Goal: Task Accomplishment & Management: Complete application form

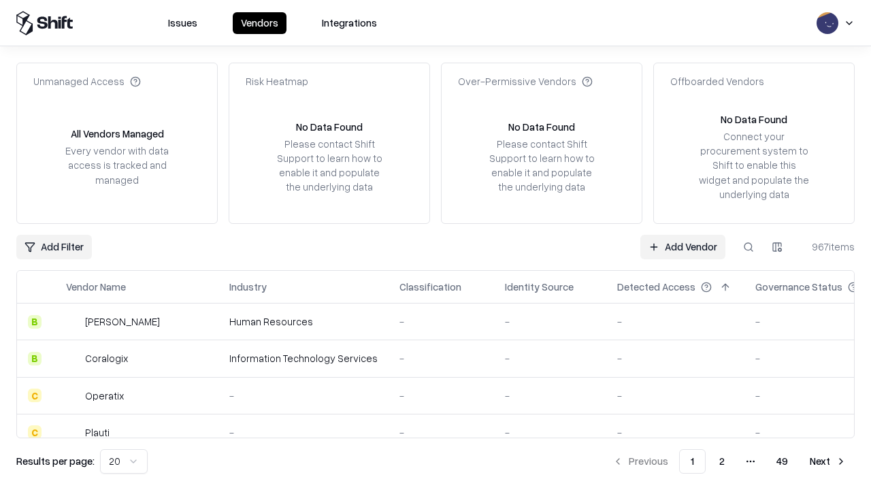
click at [683, 246] on link "Add Vendor" at bounding box center [683, 247] width 85 height 25
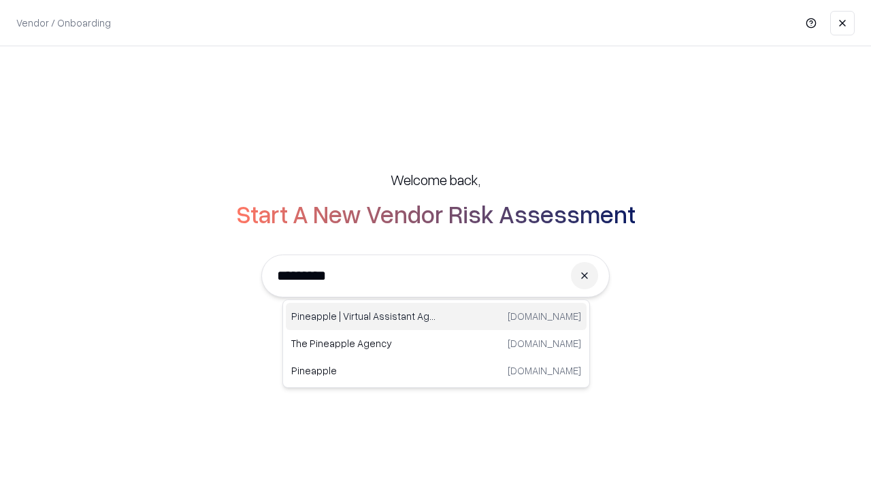
click at [436, 317] on div "Pineapple | Virtual Assistant Agency [DOMAIN_NAME]" at bounding box center [436, 316] width 301 height 27
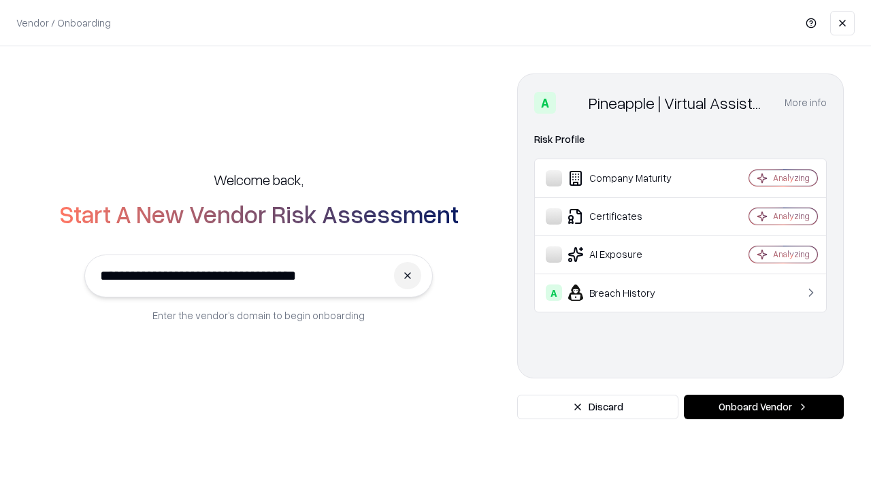
type input "**********"
click at [764, 407] on button "Onboard Vendor" at bounding box center [764, 407] width 160 height 25
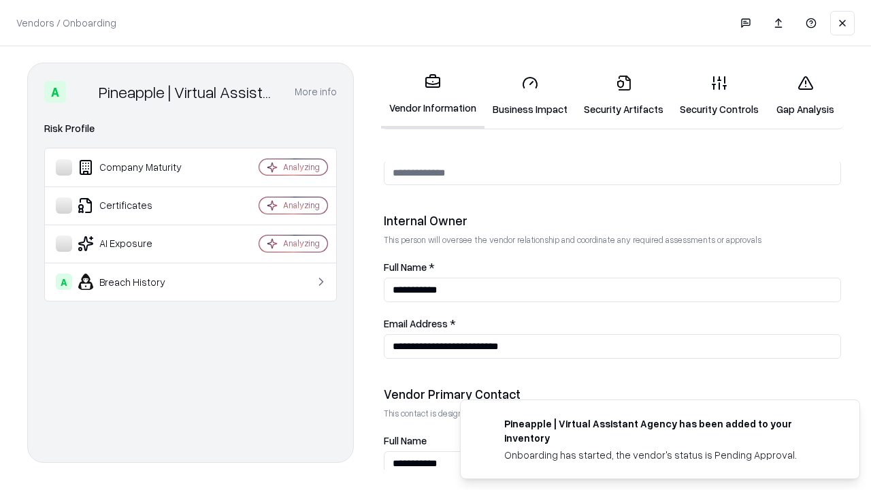
scroll to position [705, 0]
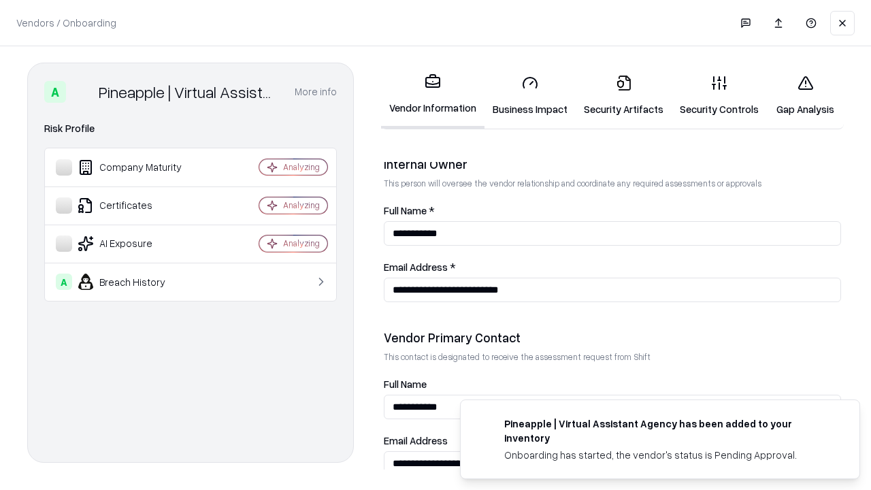
click at [624, 95] on link "Security Artifacts" at bounding box center [624, 95] width 96 height 63
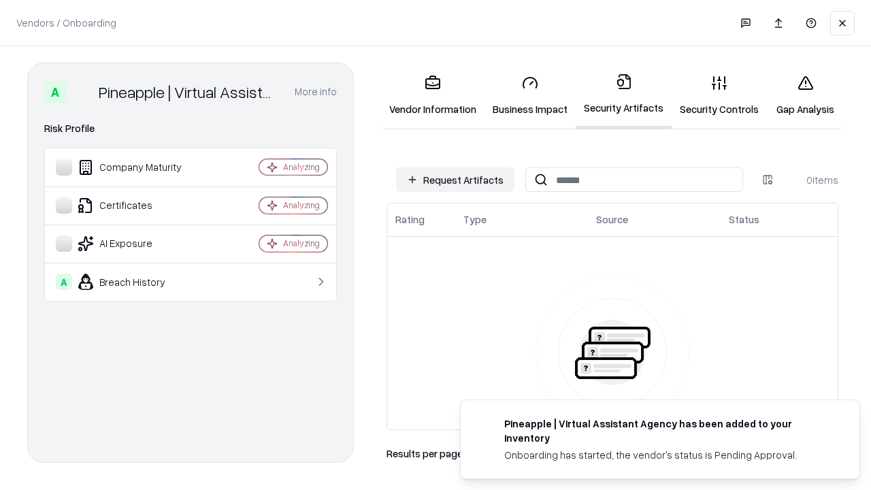
click at [455, 180] on button "Request Artifacts" at bounding box center [455, 179] width 118 height 25
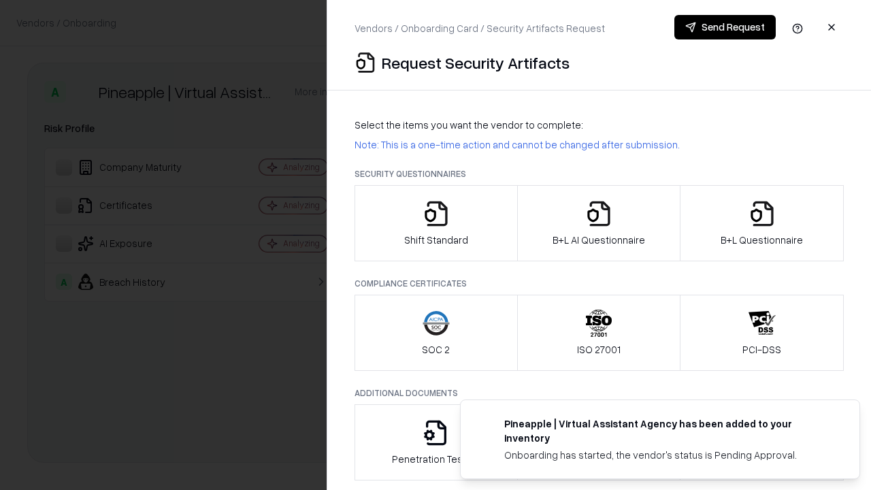
click at [762, 223] on icon "button" at bounding box center [762, 213] width 27 height 27
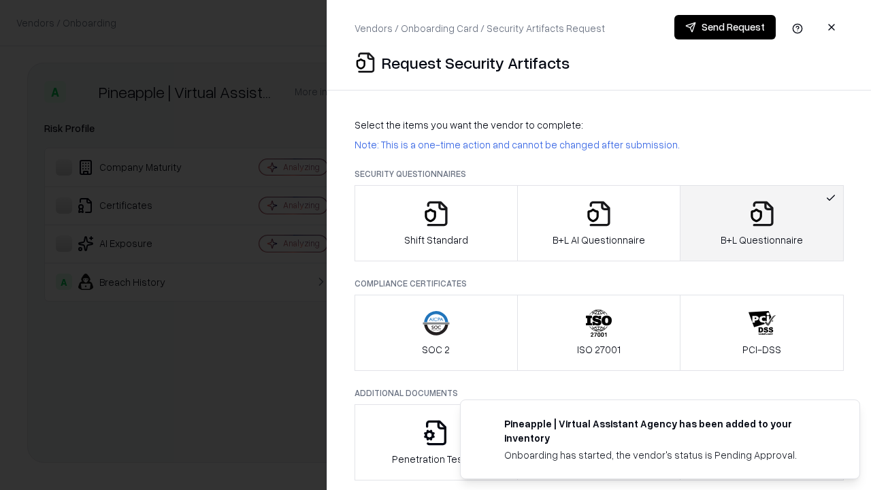
click at [598, 223] on icon "button" at bounding box center [598, 213] width 27 height 27
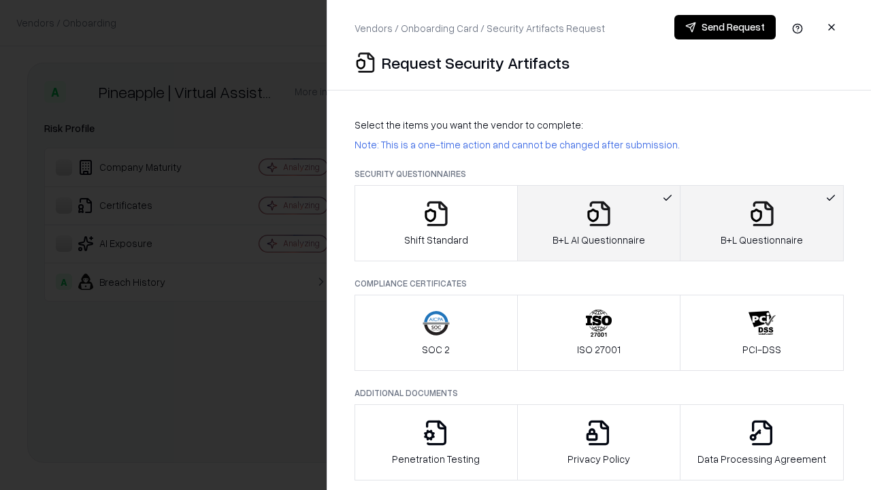
click at [725, 27] on button "Send Request" at bounding box center [725, 27] width 101 height 25
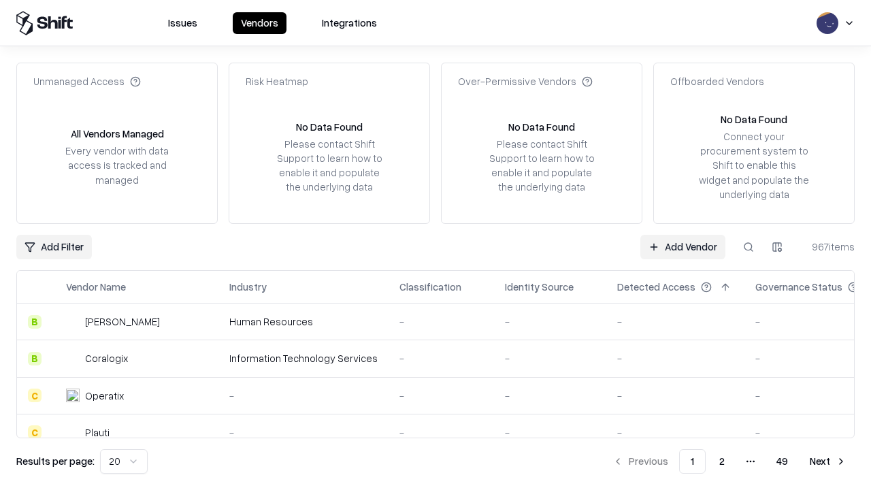
click at [749, 246] on button at bounding box center [749, 247] width 25 height 25
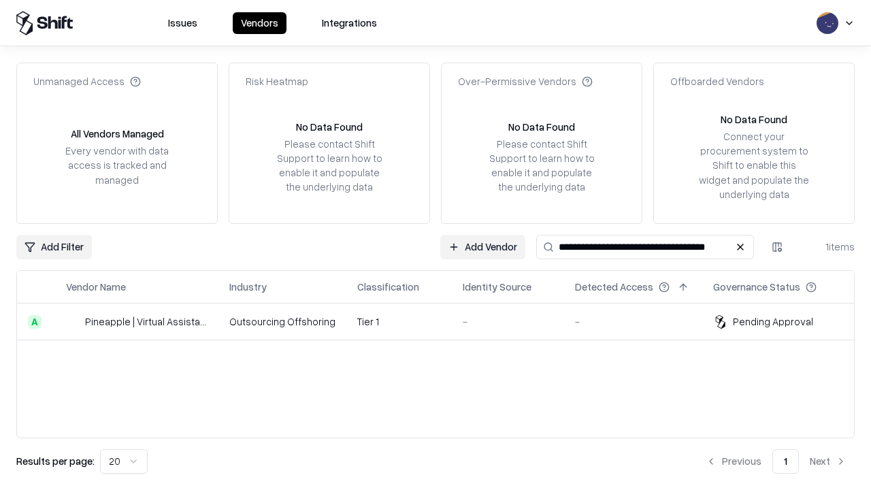
type input "**********"
click at [444, 321] on td "Tier 1" at bounding box center [400, 322] width 106 height 37
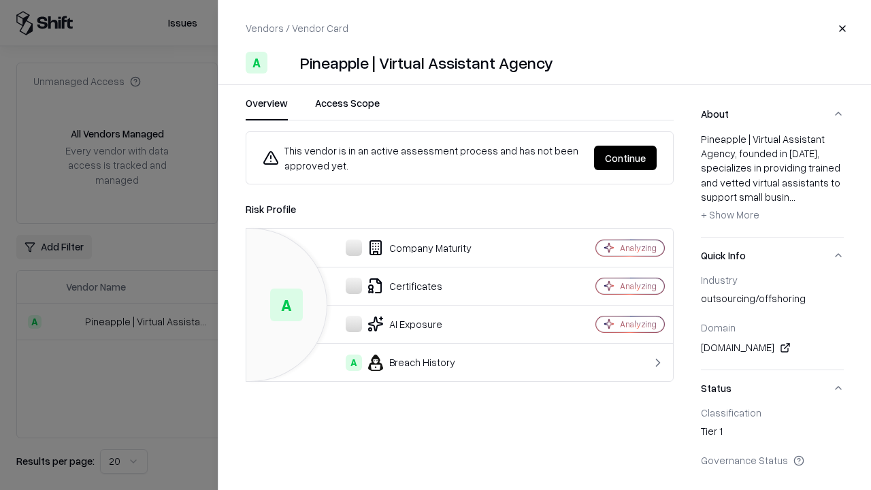
click at [626, 158] on button "Continue" at bounding box center [625, 158] width 63 height 25
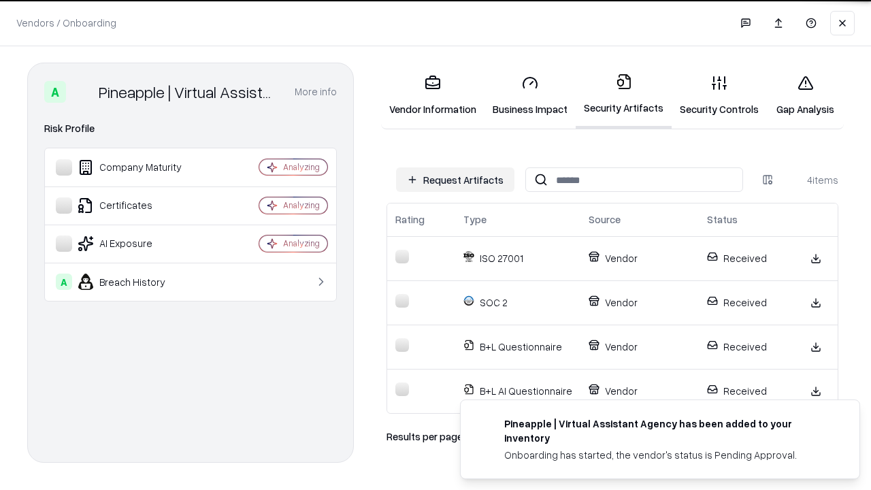
click at [805, 95] on link "Gap Analysis" at bounding box center [805, 95] width 77 height 63
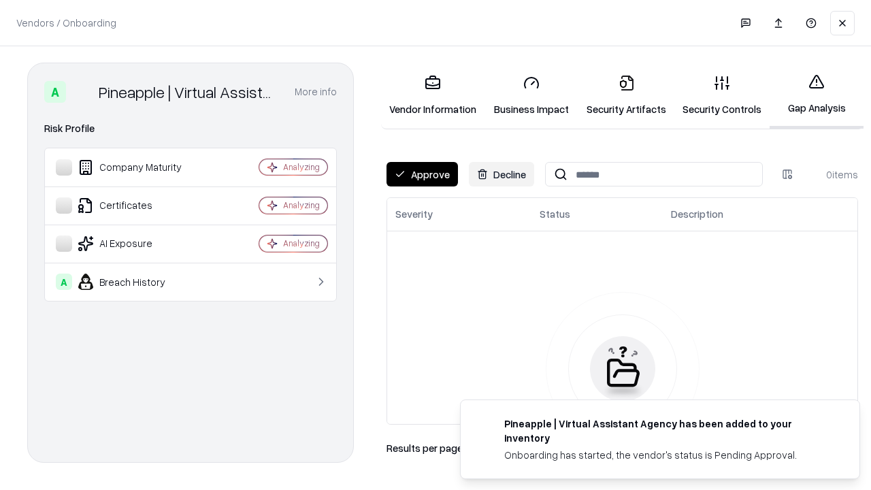
click at [422, 174] on button "Approve" at bounding box center [422, 174] width 71 height 25
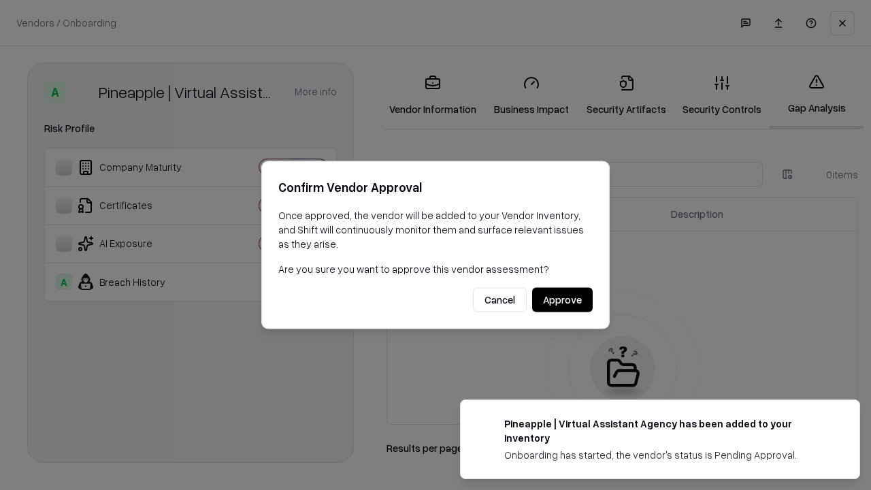
click at [562, 300] on button "Approve" at bounding box center [562, 300] width 61 height 25
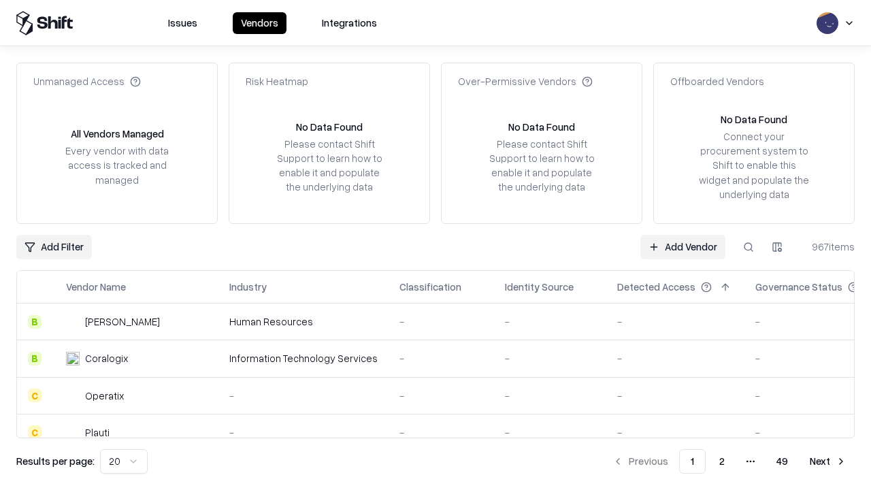
type input "**********"
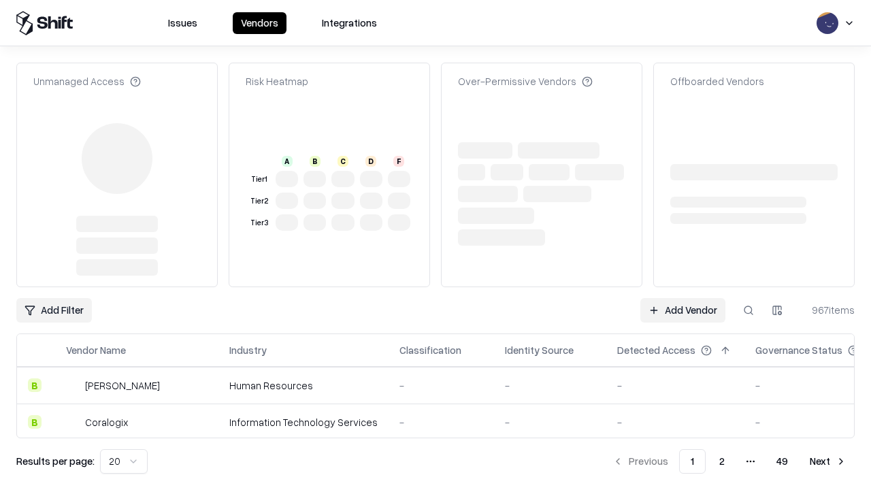
click at [683, 298] on link "Add Vendor" at bounding box center [683, 310] width 85 height 25
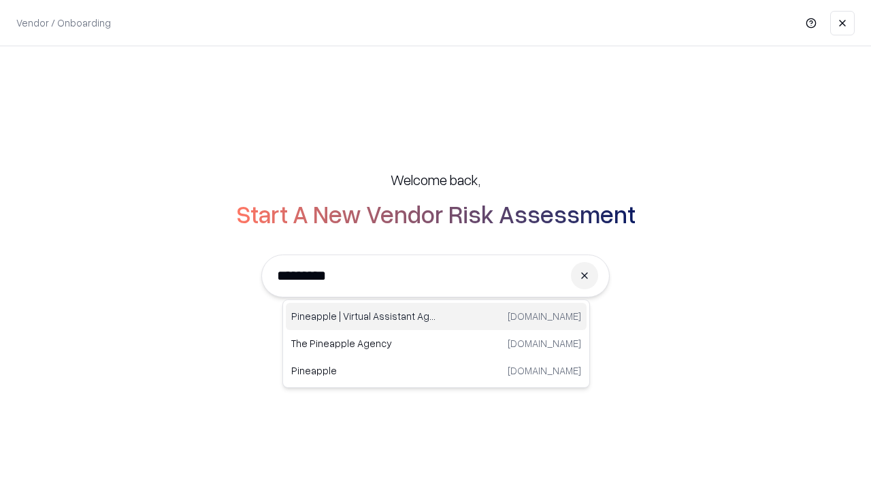
click at [436, 317] on div "Pineapple | Virtual Assistant Agency [DOMAIN_NAME]" at bounding box center [436, 316] width 301 height 27
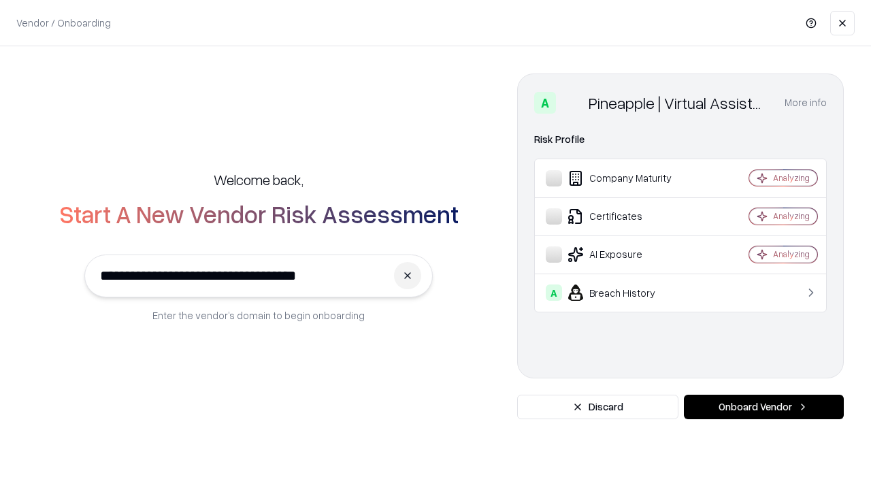
type input "**********"
click at [764, 407] on button "Onboard Vendor" at bounding box center [764, 407] width 160 height 25
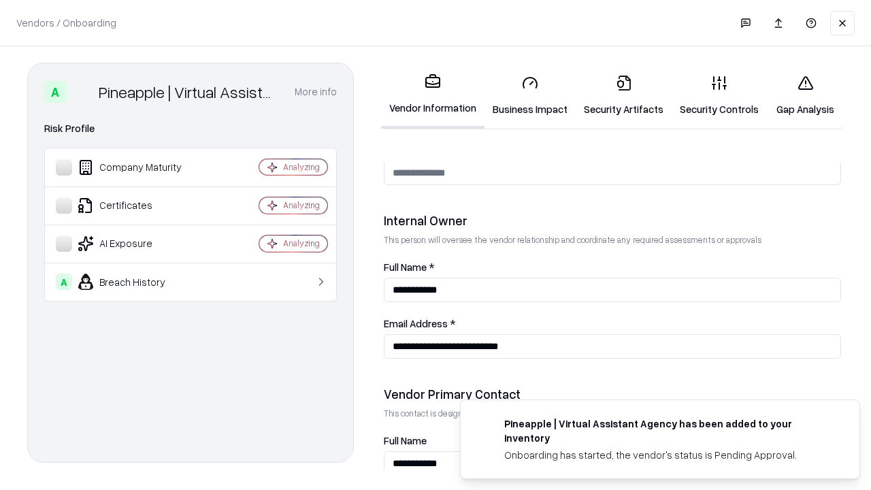
scroll to position [705, 0]
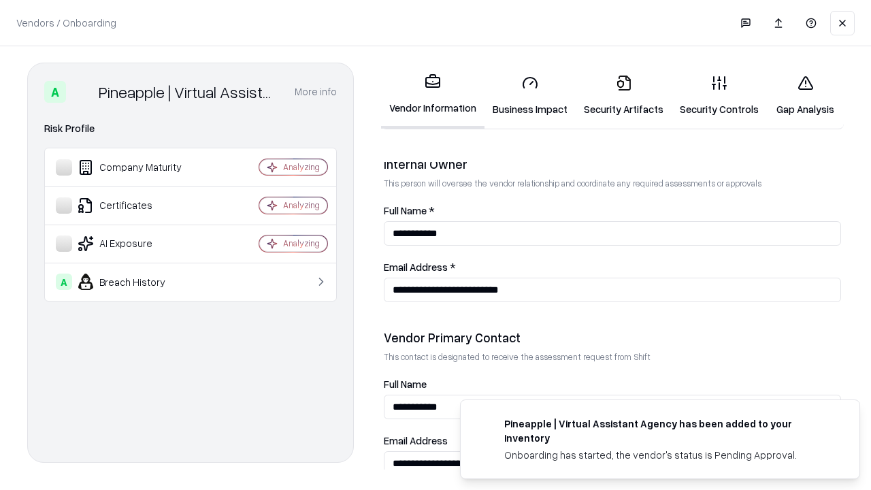
click at [805, 95] on link "Gap Analysis" at bounding box center [805, 95] width 77 height 63
